Goal: Task Accomplishment & Management: Use online tool/utility

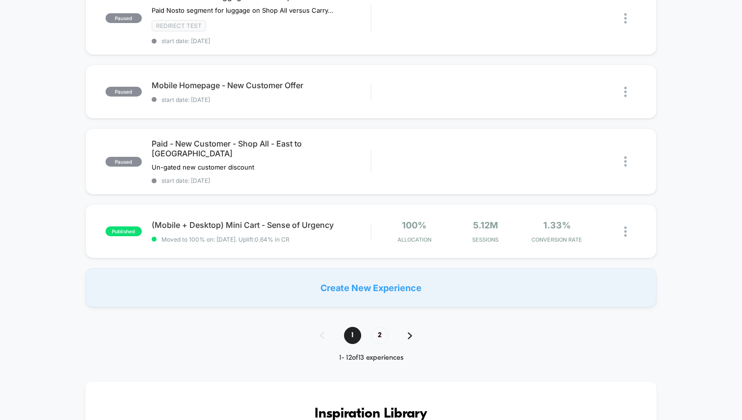
scroll to position [663, 0]
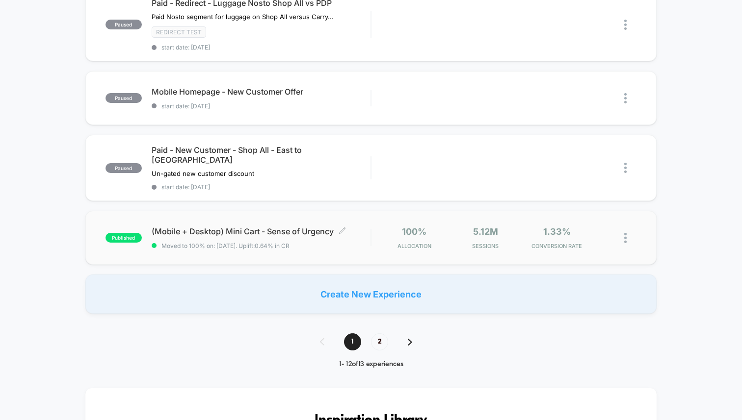
click at [280, 227] on span "(Mobile + Desktop) Mini Cart - Sense of Urgency Click to edit experience details" at bounding box center [261, 232] width 219 height 10
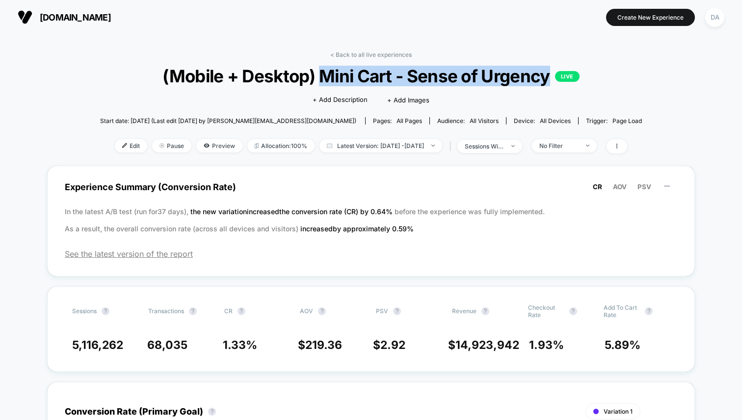
drag, startPoint x: 547, startPoint y: 78, endPoint x: 324, endPoint y: 75, distance: 223.7
click at [324, 75] on span "(Mobile + Desktop) Mini Cart - Sense of Urgency LIVE" at bounding box center [370, 76] width 487 height 21
copy span "Mini Cart - Sense of Urgency"
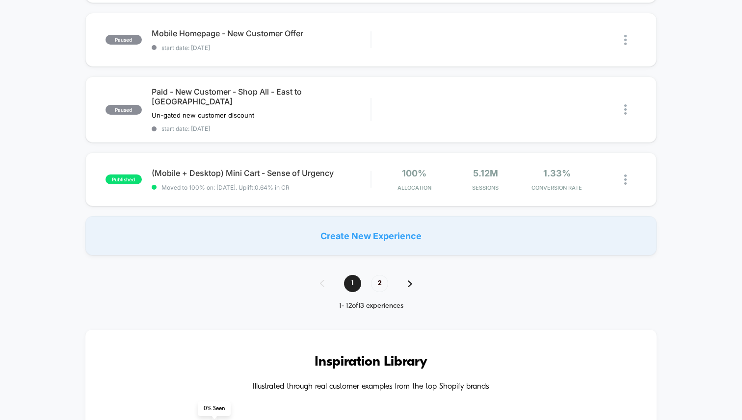
scroll to position [721, 0]
click at [608, 177] on icon at bounding box center [607, 180] width 7 height 7
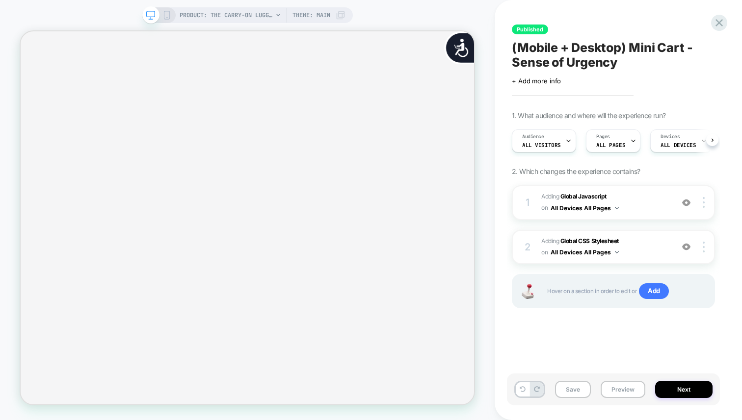
scroll to position [0, 0]
click at [589, 197] on b "Global Javascript" at bounding box center [583, 196] width 46 height 7
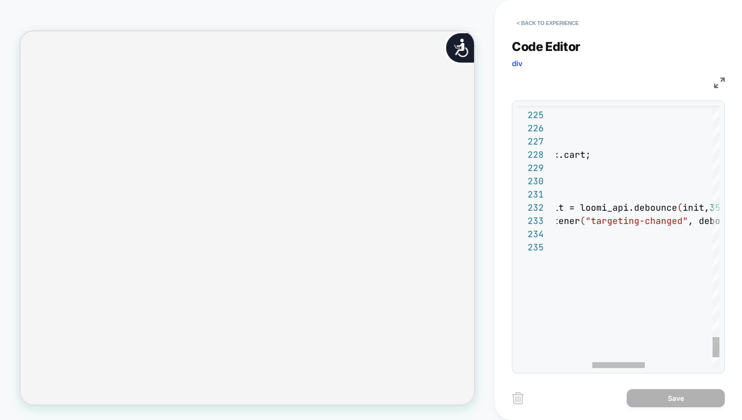
scroll to position [0, 0]
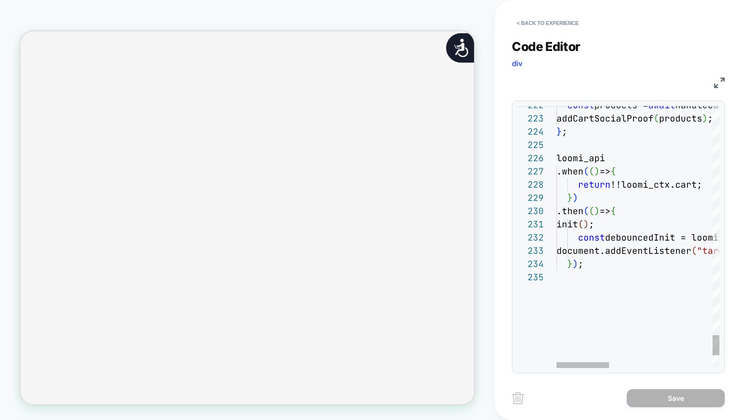
type textarea "**********"
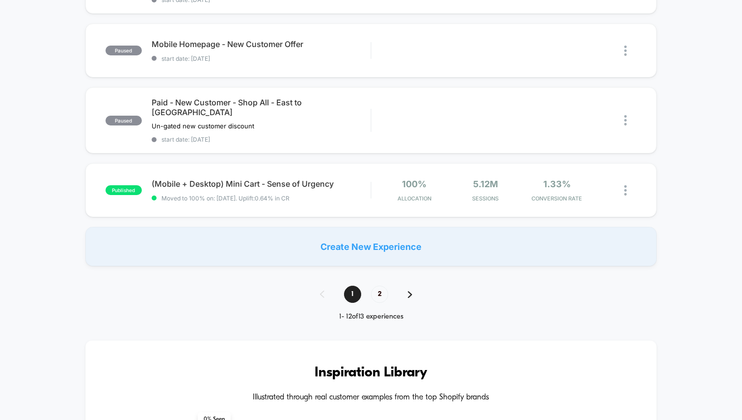
scroll to position [656, 0]
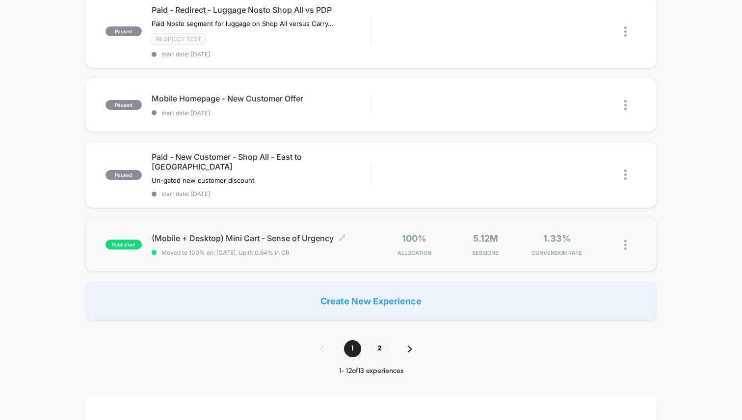
click at [282, 233] on span "(Mobile + Desktop) Mini Cart - Sense of Urgency Click to edit experience details" at bounding box center [261, 238] width 219 height 10
